Goal: Task Accomplishment & Management: Manage account settings

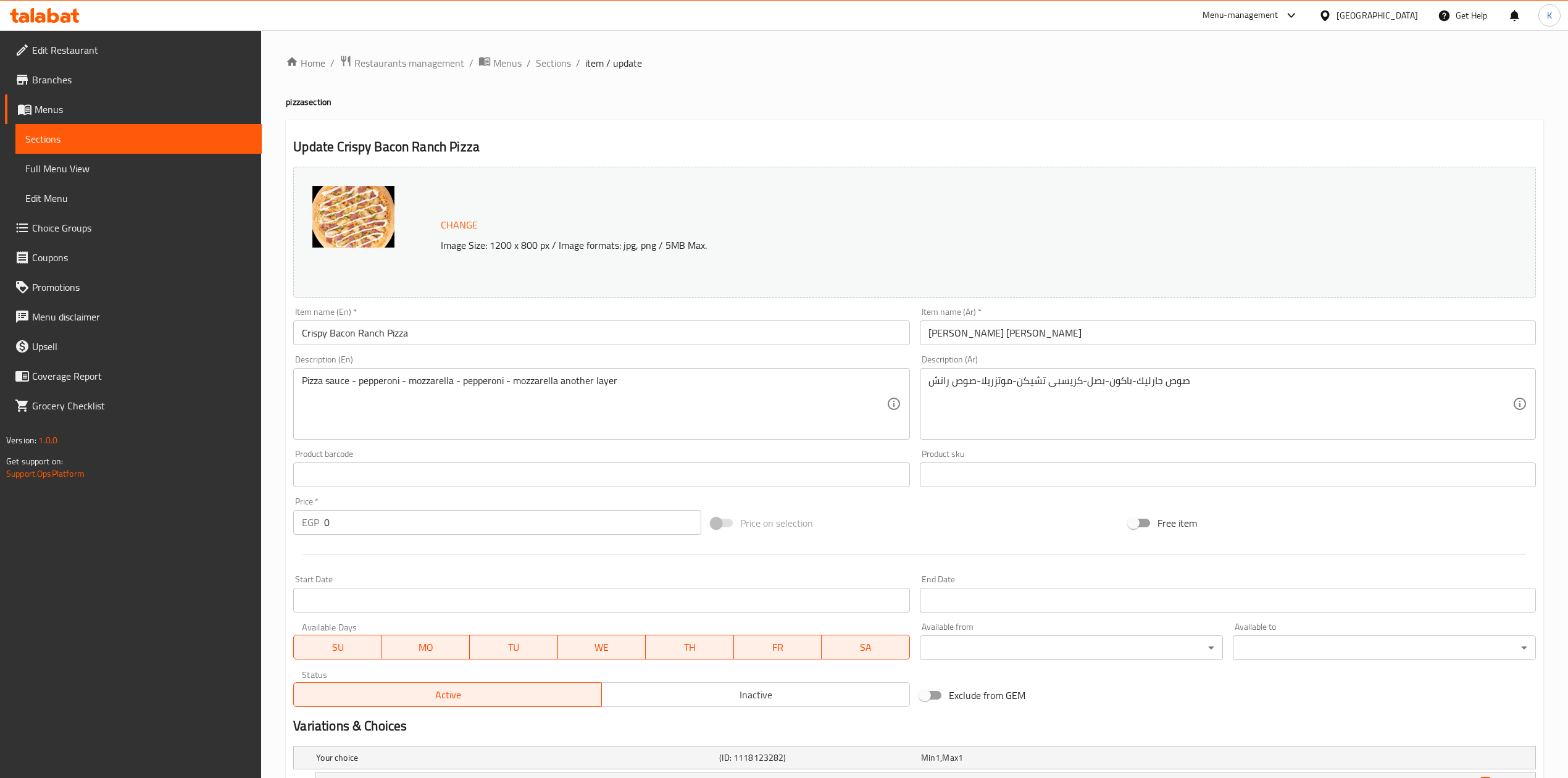
click at [355, 339] on input "Crispy Bacon Ranch Pizza" at bounding box center [601, 333] width 616 height 25
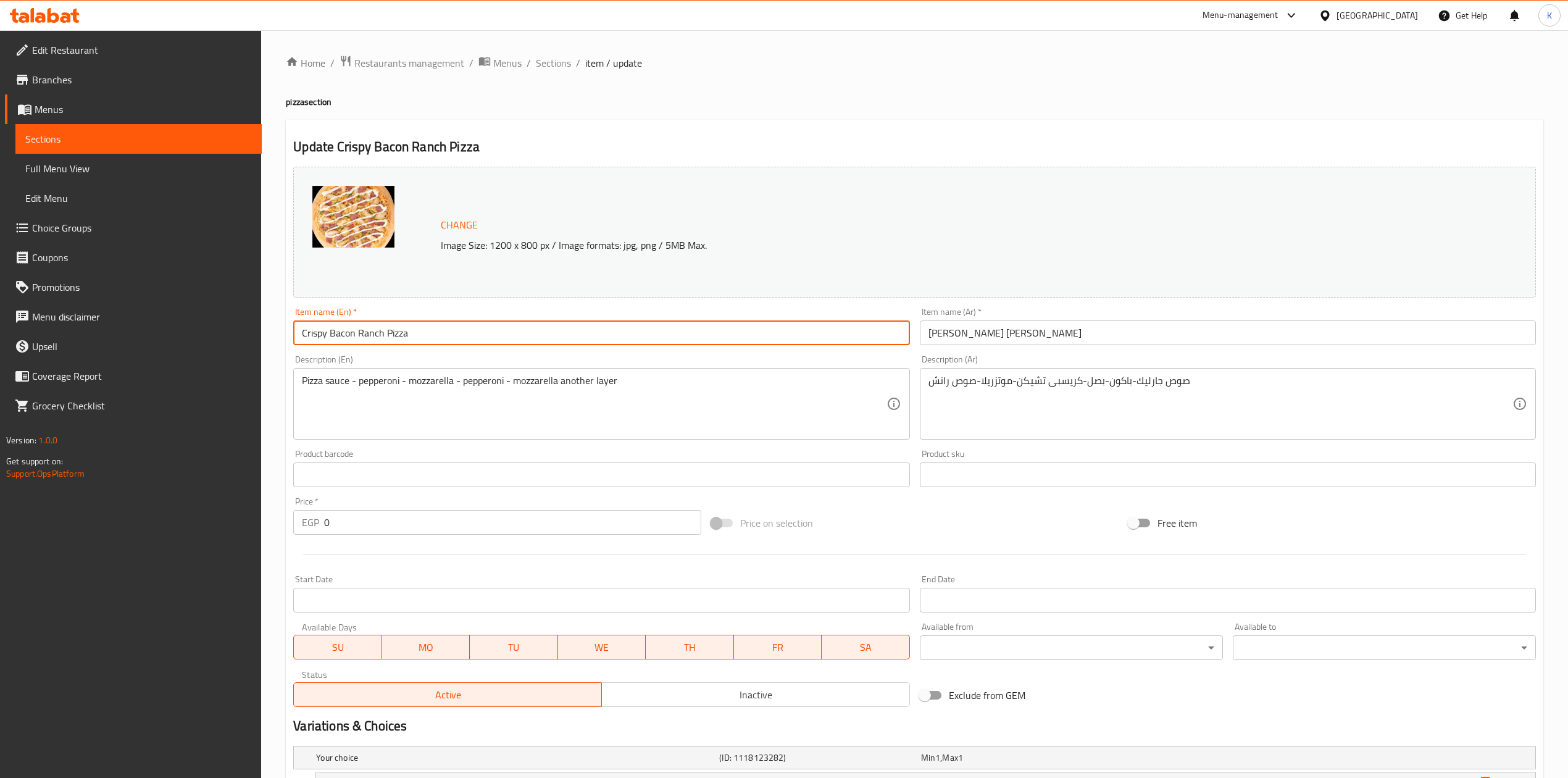
click at [355, 339] on input "Crispy Bacon Ranch Pizza" at bounding box center [601, 333] width 616 height 25
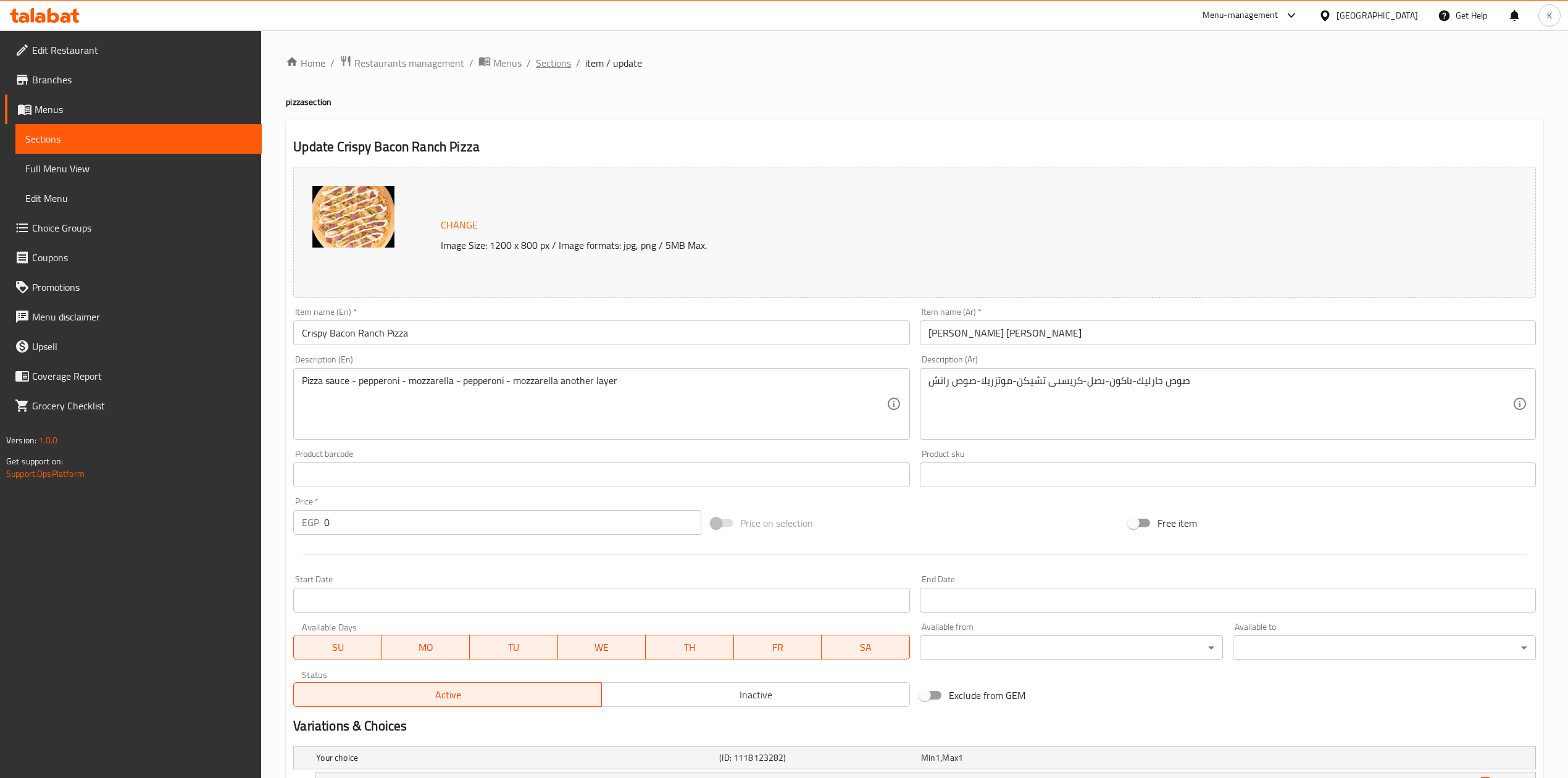
click at [554, 60] on span "Sections" at bounding box center [553, 63] width 35 height 15
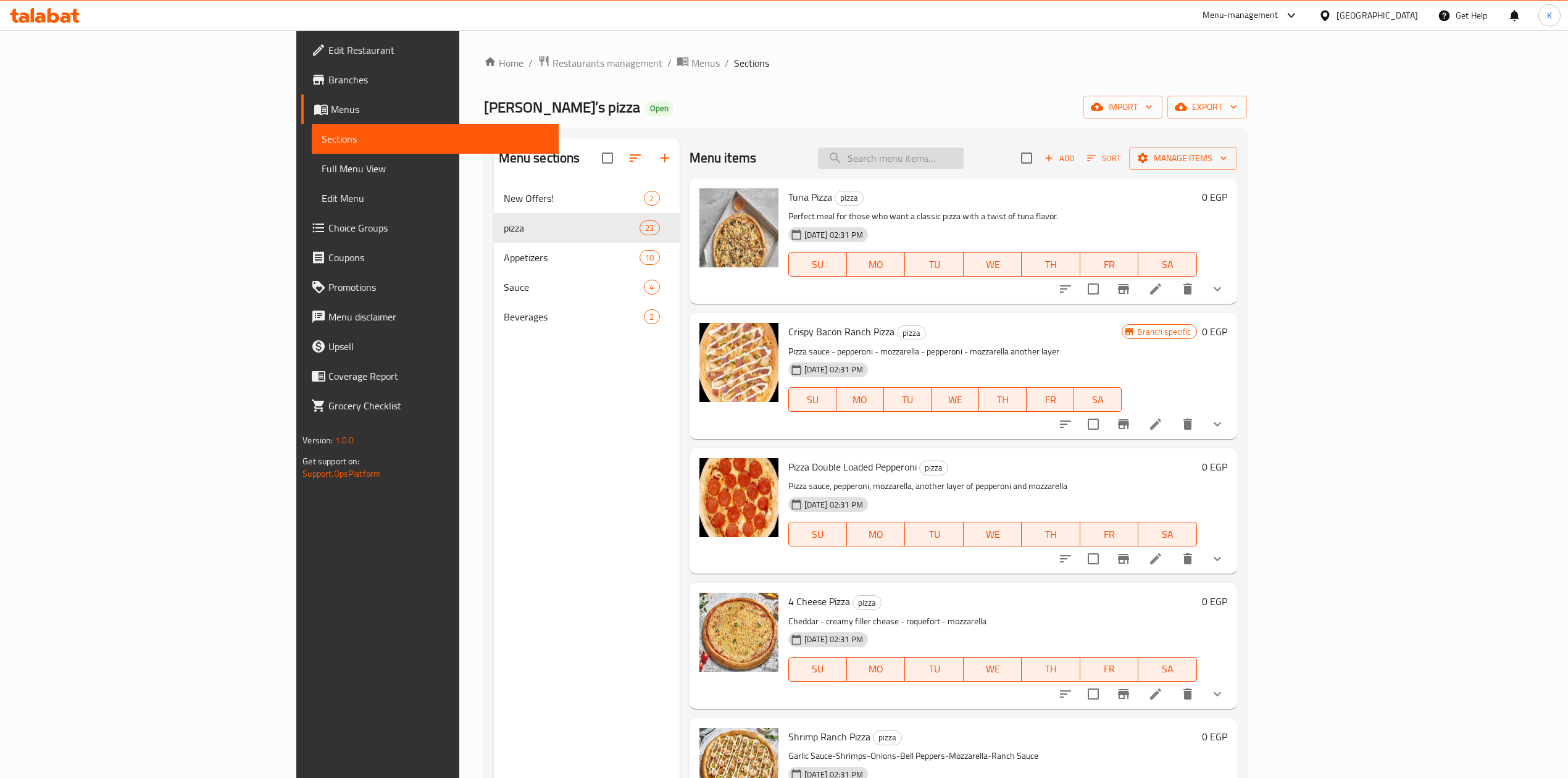
click at [964, 154] on input "search" at bounding box center [891, 158] width 146 height 21
paste input "Crispy Bacon Ranch Pizza"
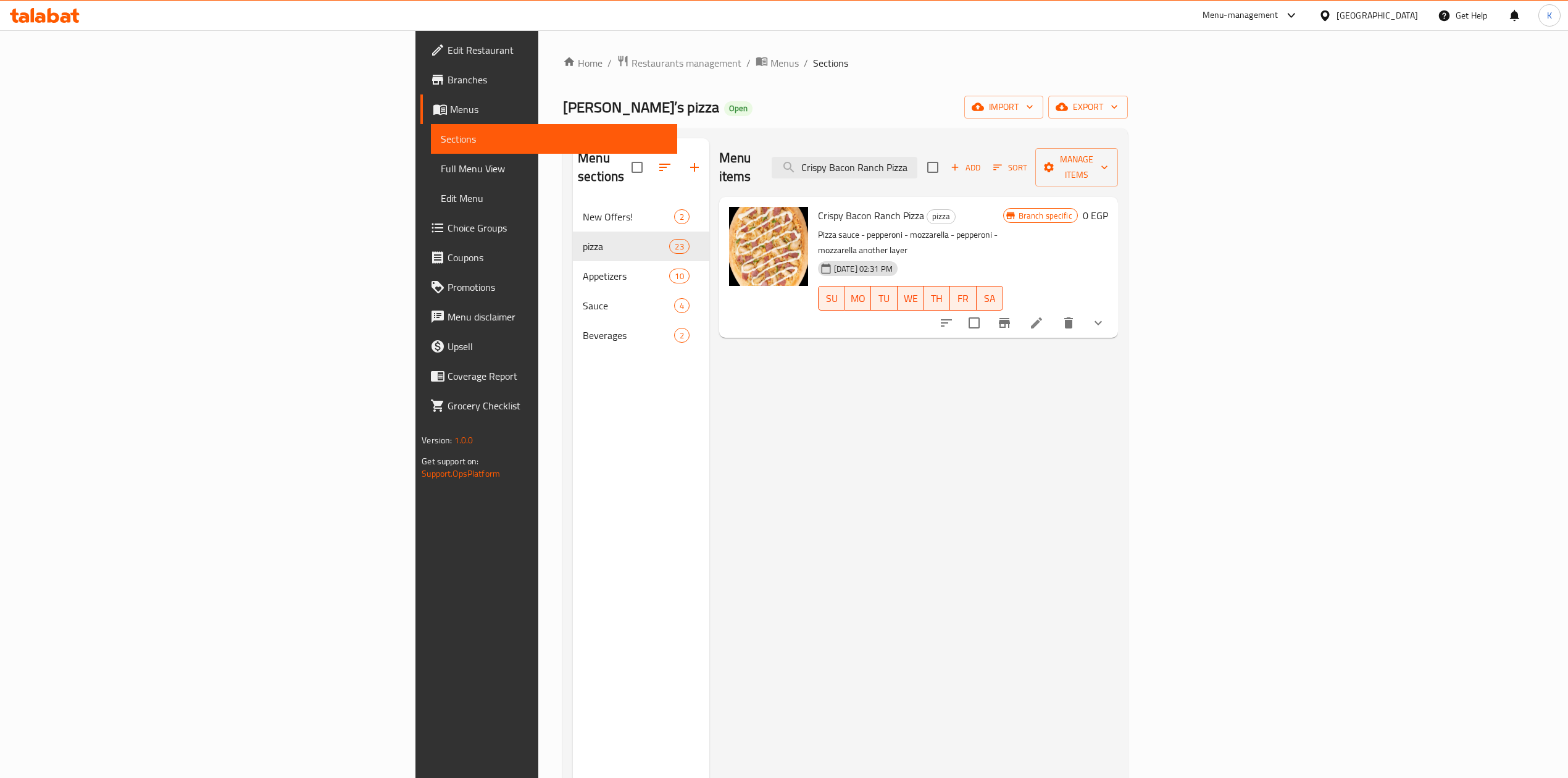
type input "Crispy Bacon Ranch Pizza"
click at [1073, 317] on icon "delete" at bounding box center [1068, 322] width 9 height 11
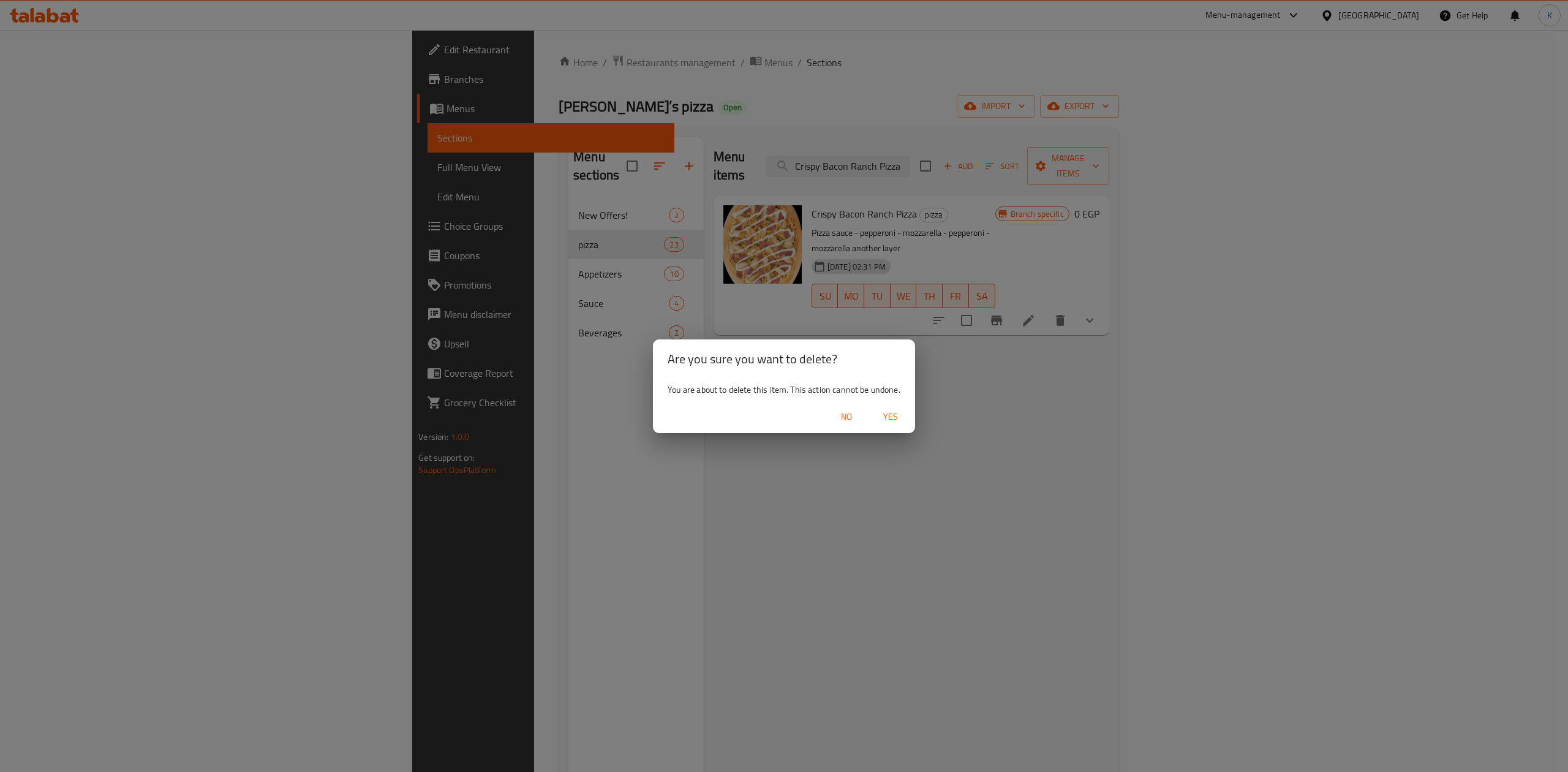
click at [893, 416] on span "Yes" at bounding box center [891, 416] width 29 height 15
